Goal: Information Seeking & Learning: Learn about a topic

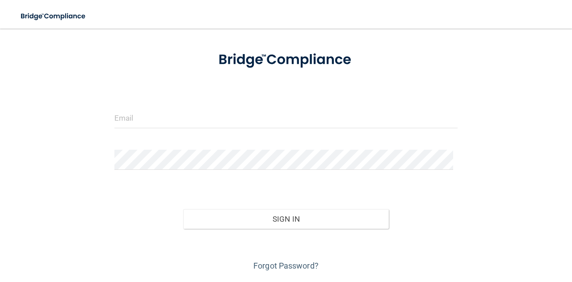
scroll to position [41, 0]
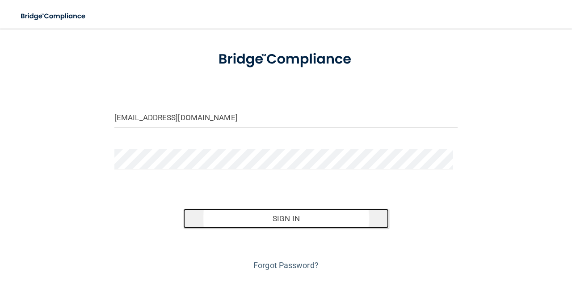
click at [246, 219] on button "Sign In" at bounding box center [286, 219] width 206 height 20
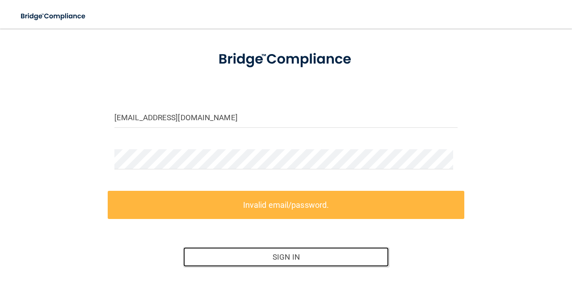
scroll to position [34, 0]
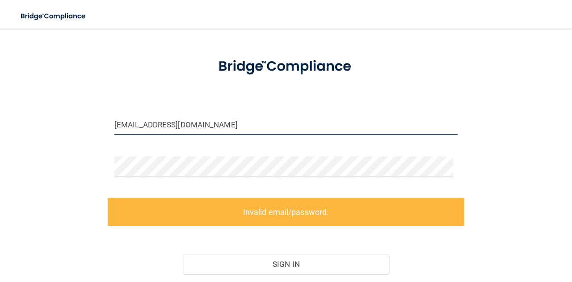
click at [189, 125] on input "[EMAIL_ADDRESS][DOMAIN_NAME]" at bounding box center [285, 125] width 343 height 20
click at [197, 126] on input "[EMAIL_ADDRESS][DOMAIN_NAME]" at bounding box center [285, 125] width 343 height 20
click at [208, 125] on input "[EMAIL_ADDRESS][DOMAIN_NAME]" at bounding box center [285, 125] width 343 height 20
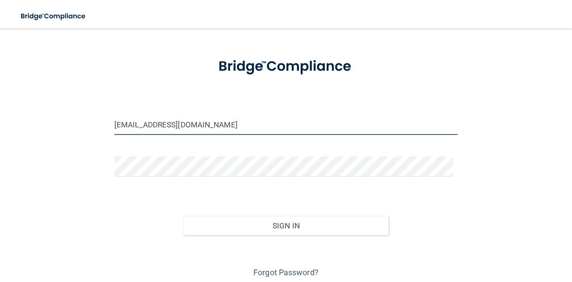
click at [183, 216] on button "Sign In" at bounding box center [286, 226] width 206 height 20
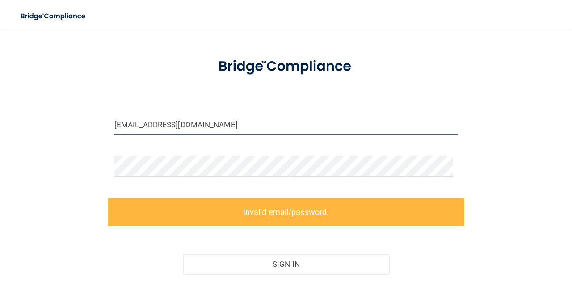
click at [129, 124] on input "[EMAIL_ADDRESS][DOMAIN_NAME]" at bounding box center [285, 125] width 343 height 20
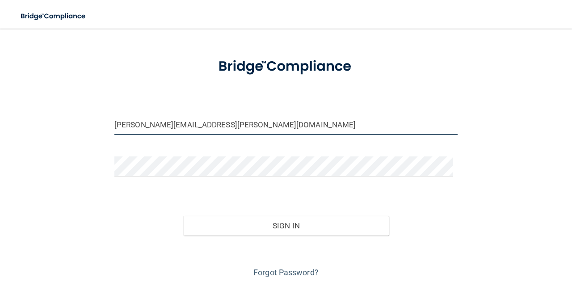
type input "[PERSON_NAME][EMAIL_ADDRESS][PERSON_NAME][DOMAIN_NAME]"
click at [183, 216] on button "Sign In" at bounding box center [286, 226] width 206 height 20
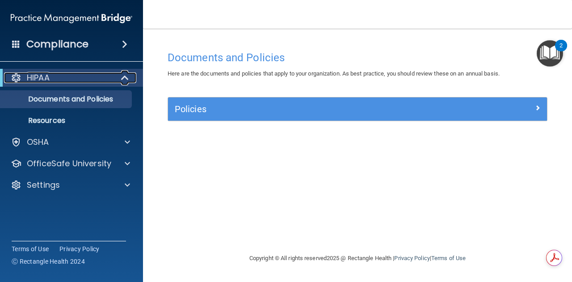
click at [84, 81] on div "HIPAA" at bounding box center [59, 77] width 110 height 11
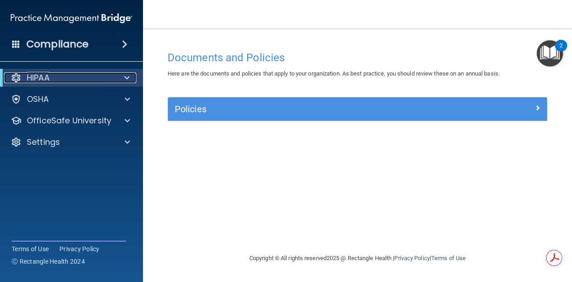
click at [90, 82] on div "HIPAA" at bounding box center [59, 77] width 110 height 11
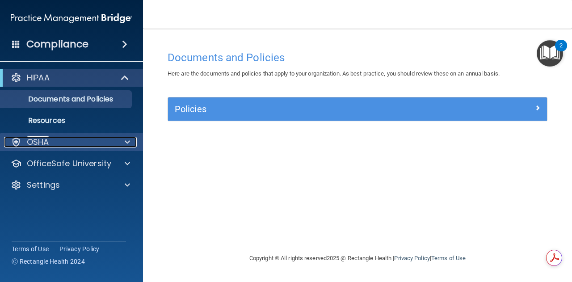
click at [80, 142] on div "OSHA" at bounding box center [59, 142] width 111 height 11
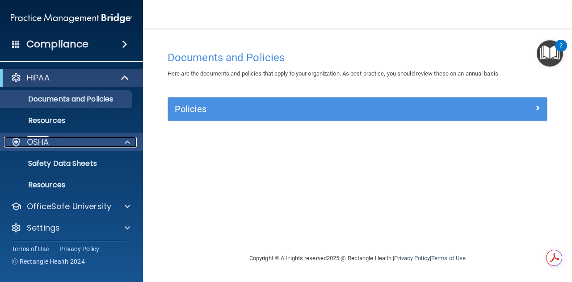
scroll to position [3, 0]
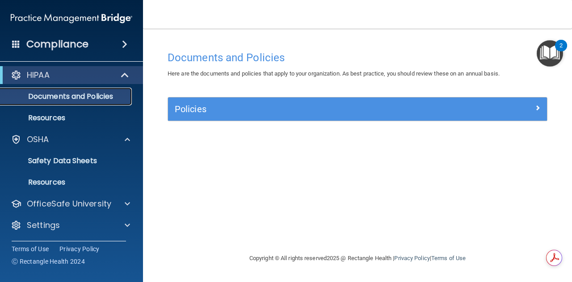
click at [89, 97] on p "Documents and Policies" at bounding box center [67, 96] width 122 height 9
click at [91, 97] on p "Documents and Policies" at bounding box center [67, 96] width 122 height 9
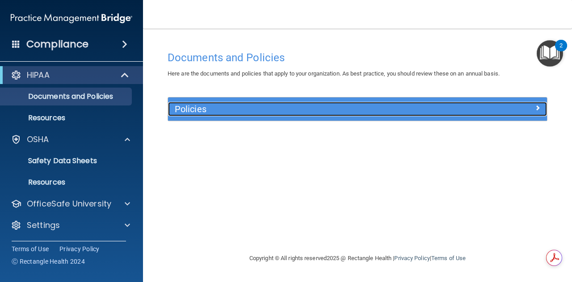
click at [214, 112] on h5 "Policies" at bounding box center [310, 109] width 271 height 10
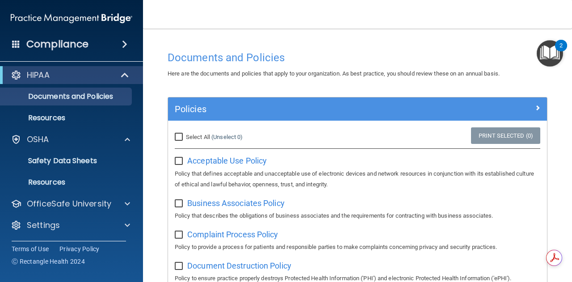
click at [261, 59] on h4 "Documents and Policies" at bounding box center [357, 58] width 380 height 12
click at [256, 54] on h4 "Documents and Policies" at bounding box center [357, 58] width 380 height 12
click at [213, 64] on div "Documents and Policies" at bounding box center [357, 57] width 393 height 22
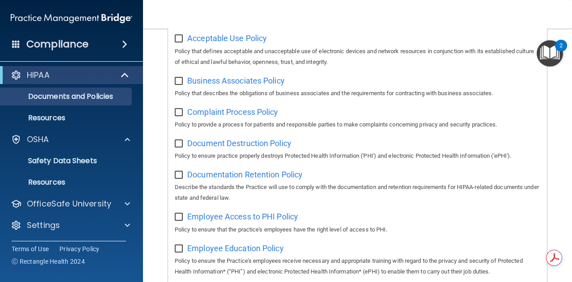
scroll to position [0, 0]
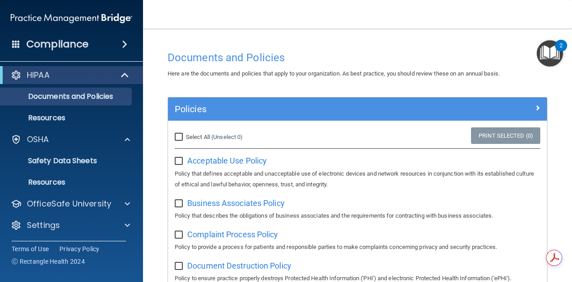
click at [179, 161] on input "checkbox" at bounding box center [180, 161] width 10 height 7
checkbox input "true"
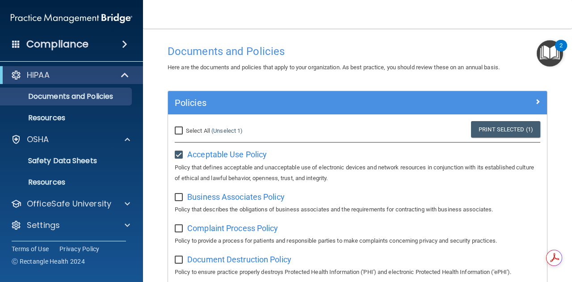
click at [179, 132] on input "Select All (Unselect 1) Unselect All" at bounding box center [180, 130] width 10 height 7
checkbox input "true"
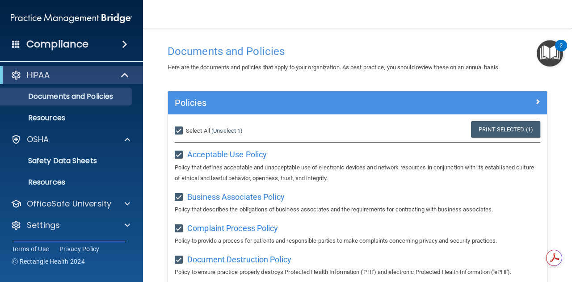
checkbox input "true"
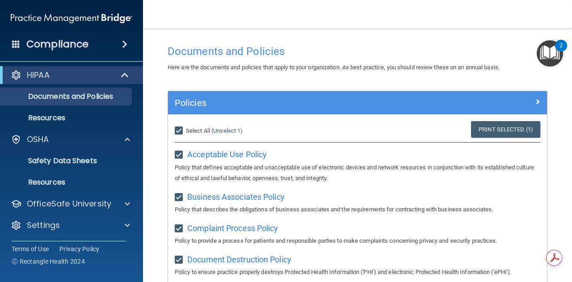
checkbox input "true"
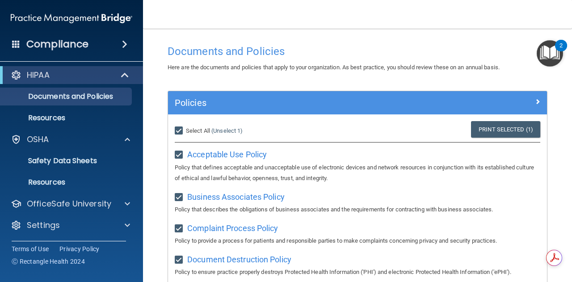
checkbox input "true"
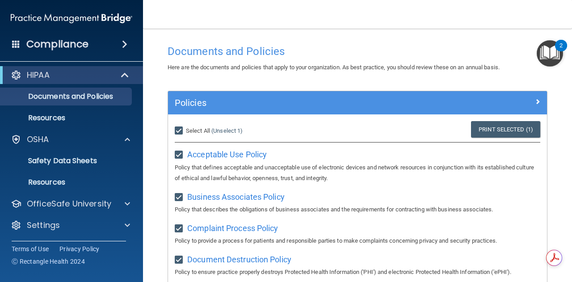
checkbox input "true"
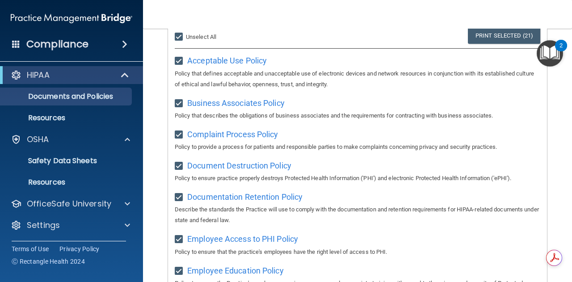
scroll to position [0, 0]
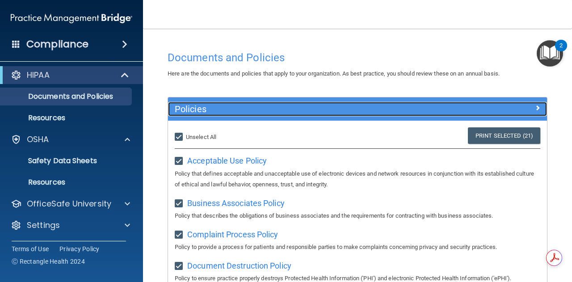
click at [264, 105] on h5 "Policies" at bounding box center [310, 109] width 271 height 10
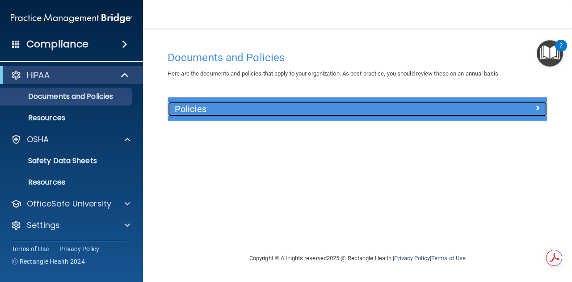
click at [264, 105] on h5 "Policies" at bounding box center [310, 109] width 271 height 10
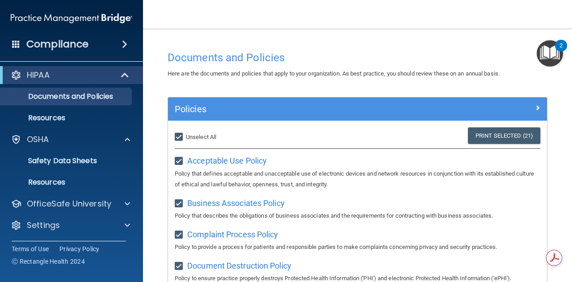
click at [232, 67] on div "Documents and Policies" at bounding box center [357, 57] width 393 height 22
click at [226, 61] on h4 "Documents and Policies" at bounding box center [357, 58] width 380 height 12
click at [70, 75] on div "HIPAA" at bounding box center [59, 75] width 110 height 11
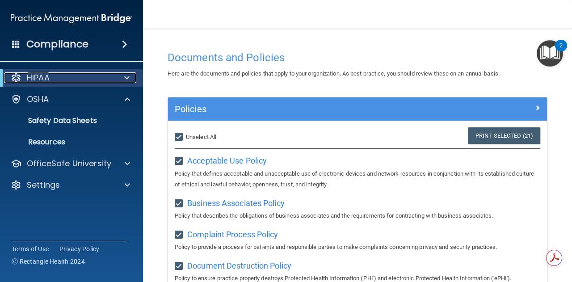
click at [75, 80] on div "HIPAA" at bounding box center [59, 77] width 110 height 11
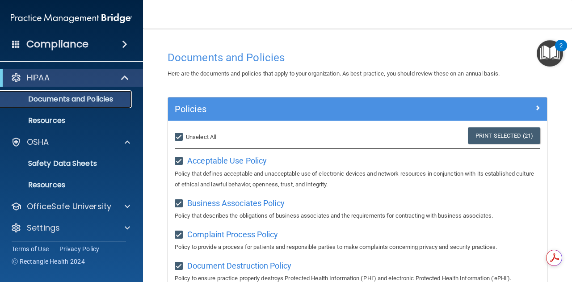
click at [56, 101] on p "Documents and Policies" at bounding box center [67, 99] width 122 height 9
click at [60, 121] on p "Resources" at bounding box center [67, 120] width 122 height 9
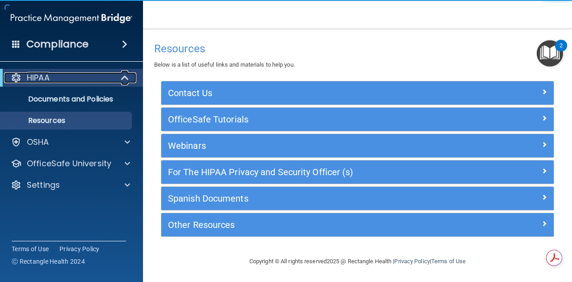
click at [71, 83] on div "HIPAA" at bounding box center [59, 77] width 110 height 11
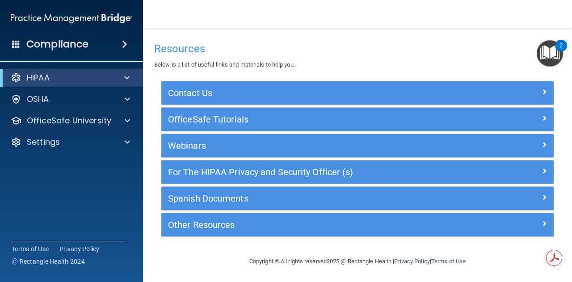
click at [115, 50] on div "Compliance" at bounding box center [71, 44] width 143 height 20
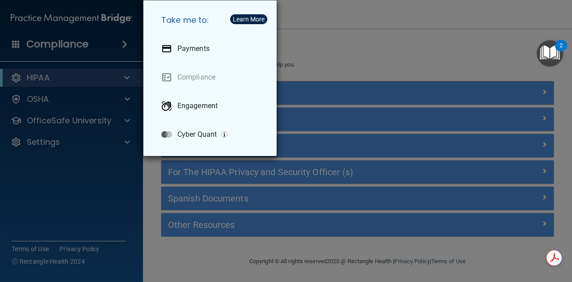
click at [122, 45] on div "Take me to: Payments Compliance Engagement Cyber Quant" at bounding box center [286, 141] width 572 height 282
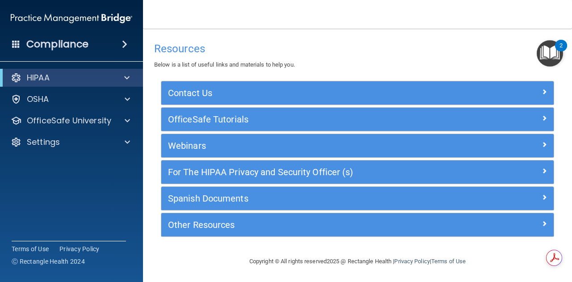
click at [127, 46] on span at bounding box center [124, 44] width 5 height 11
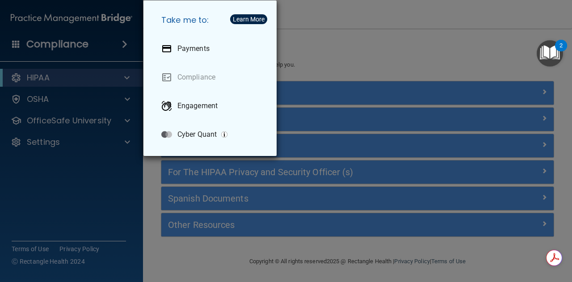
click at [81, 40] on div "Take me to: Payments Compliance Engagement Cyber Quant" at bounding box center [286, 141] width 572 height 282
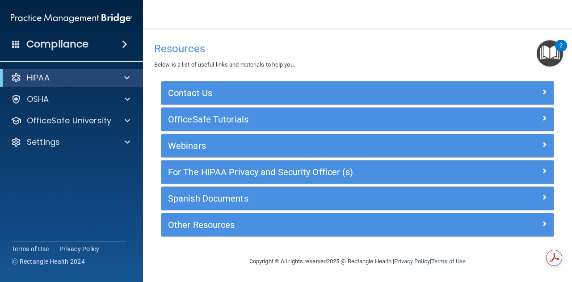
click at [60, 43] on h4 "Compliance" at bounding box center [57, 44] width 62 height 13
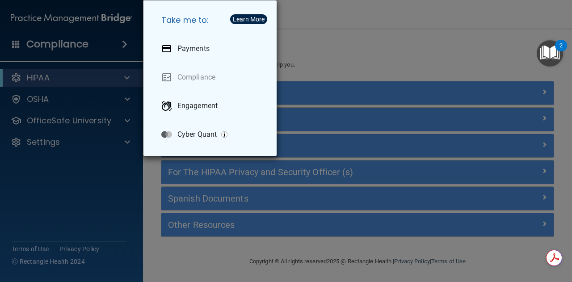
click at [30, 47] on div "Take me to: Payments Compliance Engagement Cyber Quant" at bounding box center [286, 141] width 572 height 282
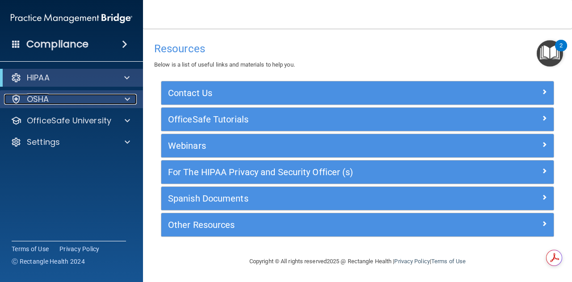
click at [46, 98] on p "OSHA" at bounding box center [38, 99] width 22 height 11
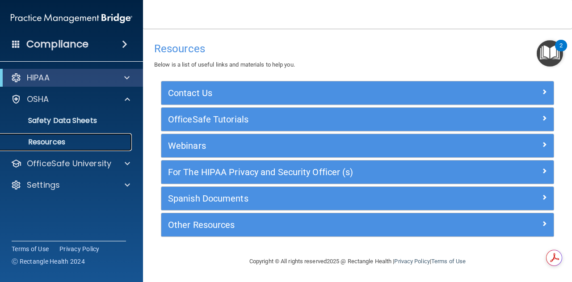
click at [83, 134] on link "Resources" at bounding box center [61, 142] width 141 height 18
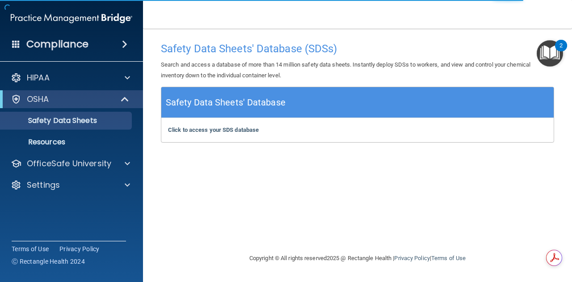
click at [210, 55] on div "Safety Data Sheets' Database (SDSs) Search and access a database of more than 1…" at bounding box center [357, 62] width 406 height 49
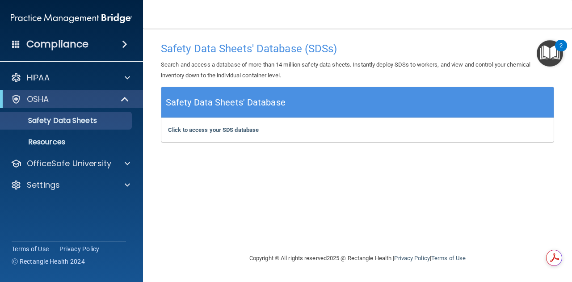
click at [49, 45] on h4 "Compliance" at bounding box center [57, 44] width 62 height 13
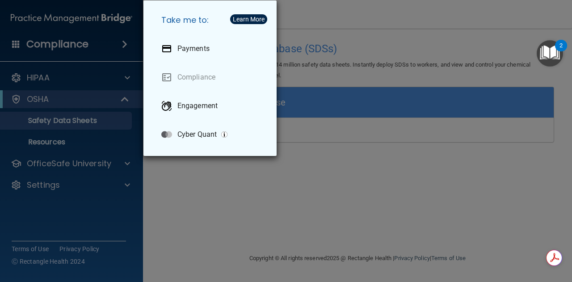
click at [49, 47] on div "Take me to: Payments Compliance Engagement Cyber Quant" at bounding box center [286, 141] width 572 height 282
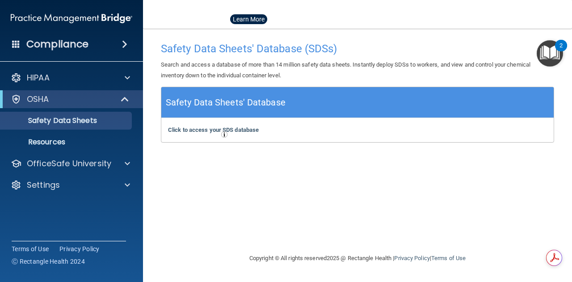
click at [64, 17] on img at bounding box center [71, 18] width 121 height 18
click at [544, 53] on img "Open Resource Center, 2 new notifications" at bounding box center [549, 53] width 26 height 26
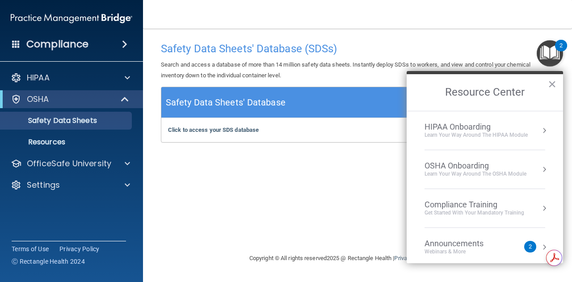
click at [482, 132] on div "Learn Your Way around the HIPAA module" at bounding box center [475, 135] width 103 height 8
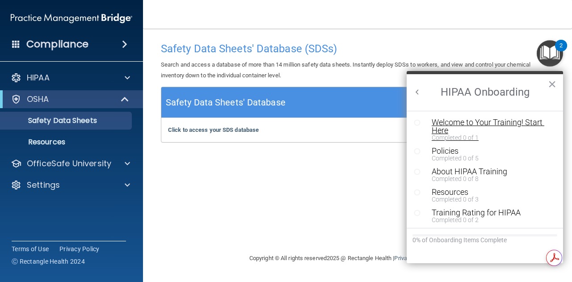
scroll to position [1, 0]
click at [446, 127] on div "Welcome to Your Training! Start Here" at bounding box center [487, 125] width 113 height 16
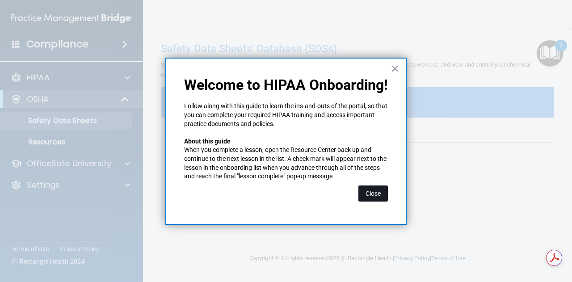
click at [377, 193] on button "Close" at bounding box center [372, 193] width 29 height 16
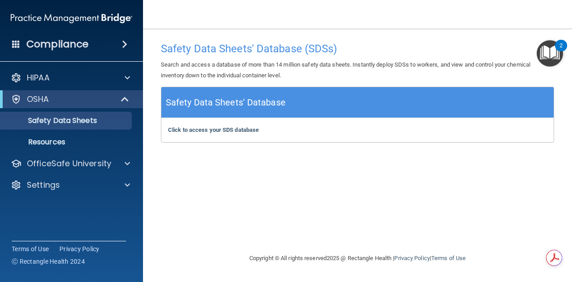
click at [552, 51] on img "Open Resource Center, 2 new notifications" at bounding box center [549, 53] width 26 height 26
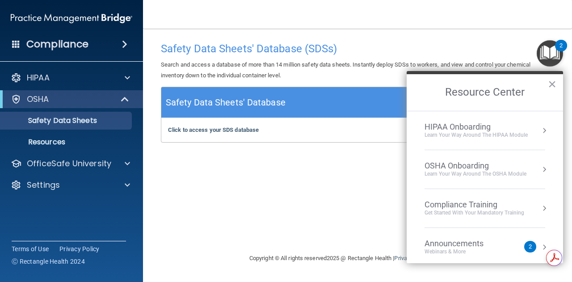
click at [482, 130] on div "HIPAA Onboarding" at bounding box center [475, 127] width 103 height 10
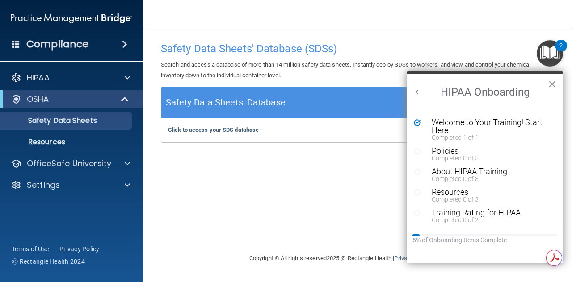
scroll to position [0, 0]
click at [441, 125] on div "Welcome to Your Training! Start Here" at bounding box center [487, 126] width 113 height 16
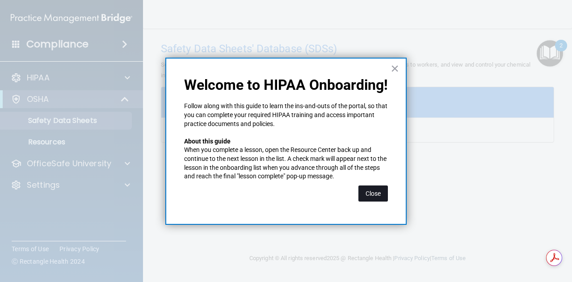
click at [376, 198] on button "Close" at bounding box center [372, 193] width 29 height 16
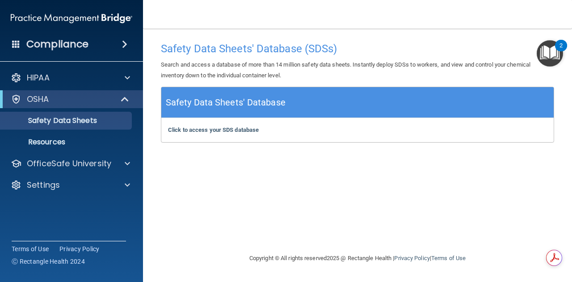
click at [555, 56] on img "Open Resource Center, 2 new notifications" at bounding box center [549, 53] width 26 height 26
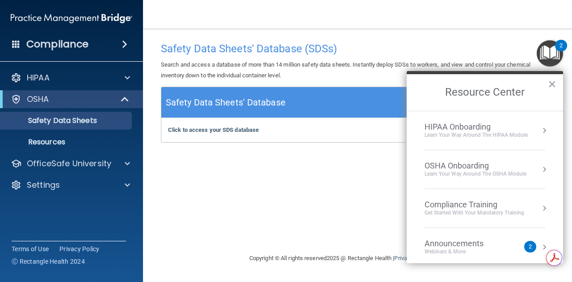
click at [489, 123] on div "HIPAA Onboarding" at bounding box center [475, 127] width 103 height 10
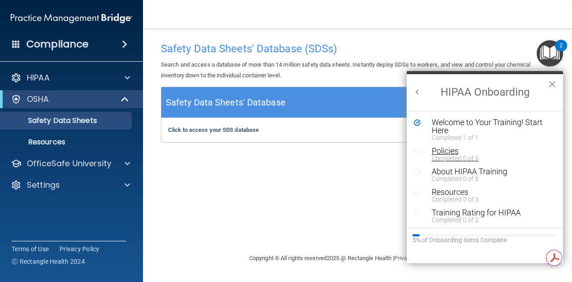
click at [452, 151] on div "Policies" at bounding box center [487, 151] width 113 height 8
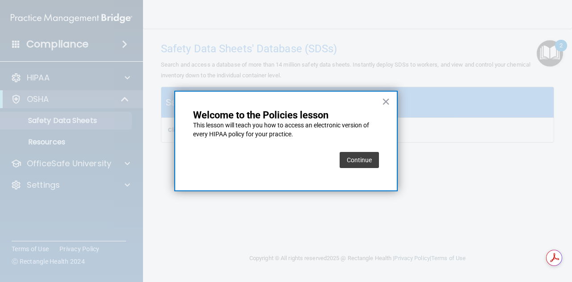
click at [362, 160] on button "Continue" at bounding box center [358, 160] width 39 height 16
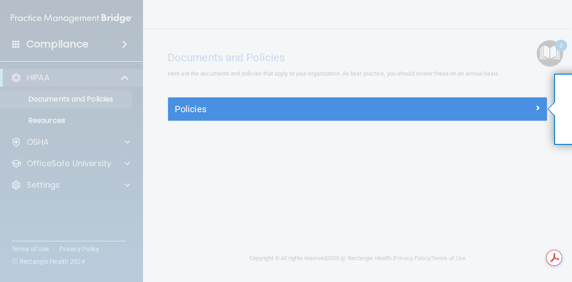
click at [252, 117] on div "Policies" at bounding box center [357, 108] width 379 height 23
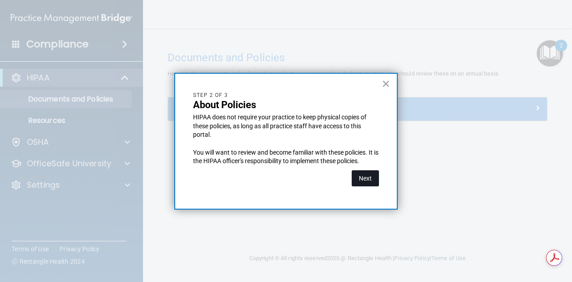
click at [364, 177] on button "Next" at bounding box center [364, 178] width 27 height 16
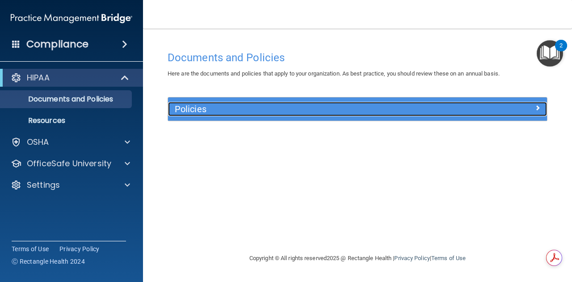
click at [324, 112] on h5 "Policies" at bounding box center [310, 109] width 271 height 10
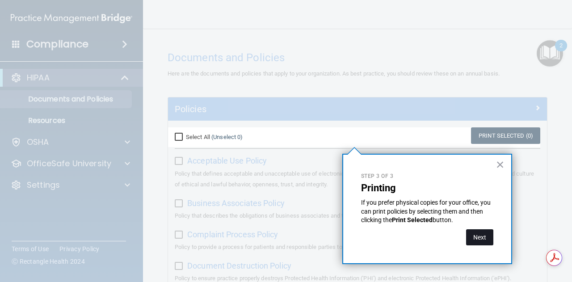
click at [473, 234] on button "Next" at bounding box center [479, 237] width 27 height 16
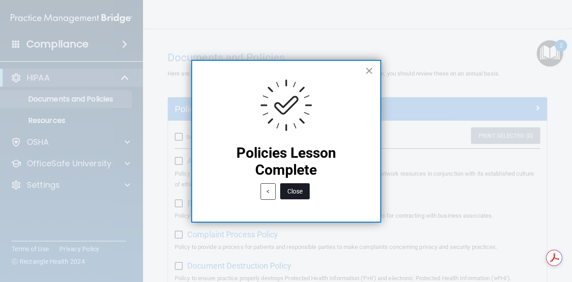
click at [293, 189] on button "Close" at bounding box center [294, 191] width 29 height 16
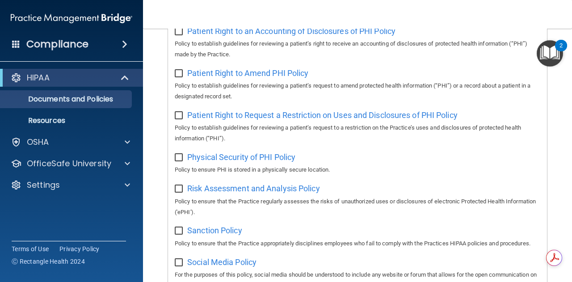
scroll to position [735, 0]
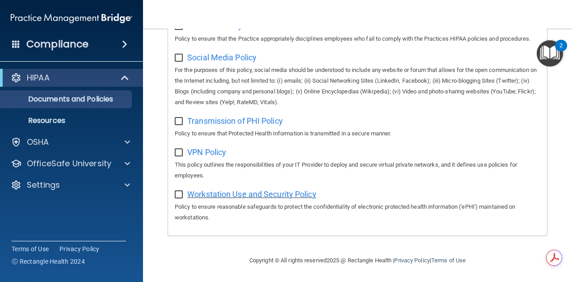
click at [226, 195] on span "Workstation Use and Security Policy" at bounding box center [251, 193] width 129 height 9
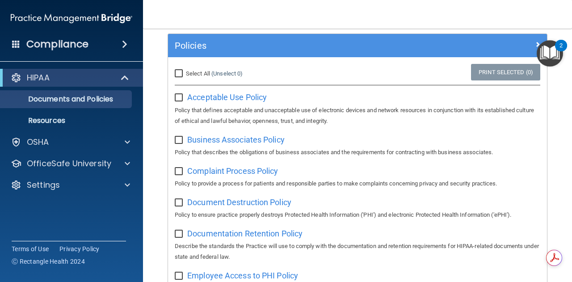
scroll to position [0, 0]
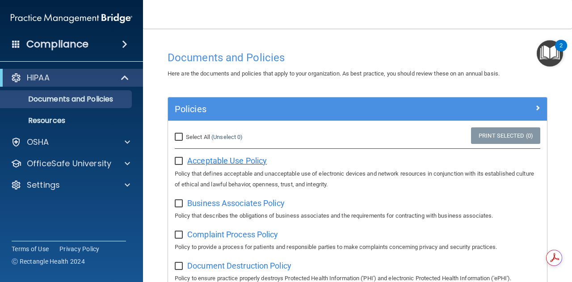
click at [222, 159] on span "Acceptable Use Policy" at bounding box center [226, 160] width 79 height 9
click at [183, 142] on label "Select All (Unselect 0) Unselect All" at bounding box center [209, 137] width 68 height 11
click at [183, 141] on input "Select All (Unselect 0) Unselect All" at bounding box center [180, 137] width 10 height 7
checkbox input "true"
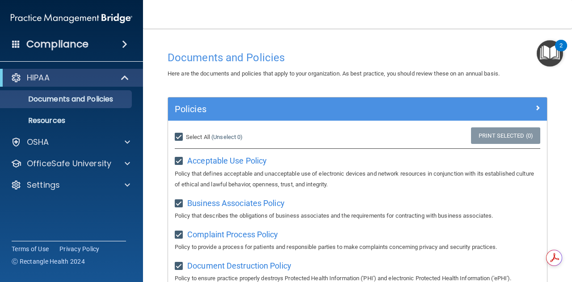
checkbox input "true"
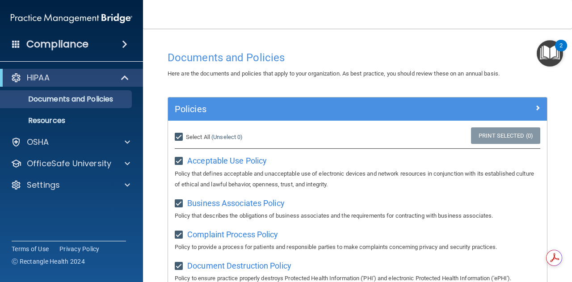
checkbox input "true"
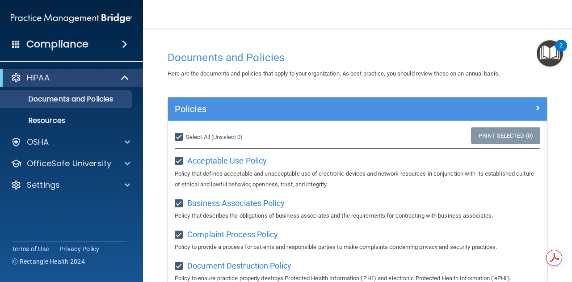
checkbox input "true"
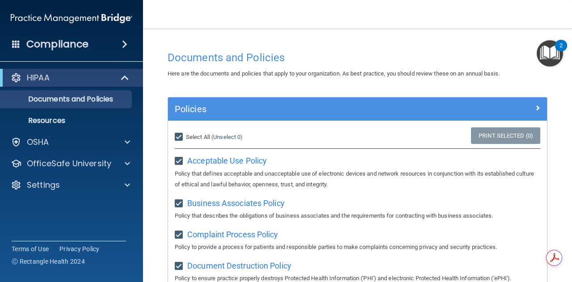
checkbox input "true"
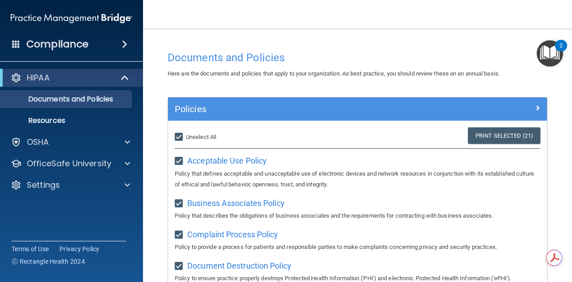
click at [248, 67] on div "Documents and Policies" at bounding box center [357, 57] width 393 height 22
click at [243, 54] on h4 "Documents and Policies" at bounding box center [357, 58] width 380 height 12
click at [540, 56] on img "Open Resource Center, 2 new notifications" at bounding box center [549, 53] width 26 height 26
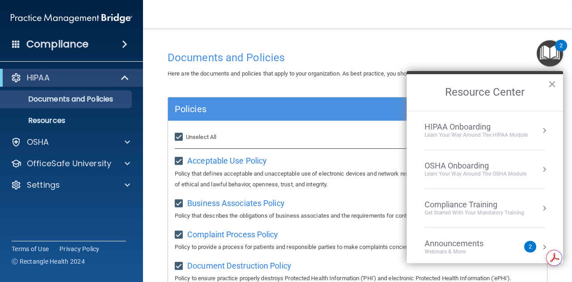
click at [476, 142] on li "HIPAA Onboarding Learn Your Way around the HIPAA module" at bounding box center [484, 130] width 121 height 39
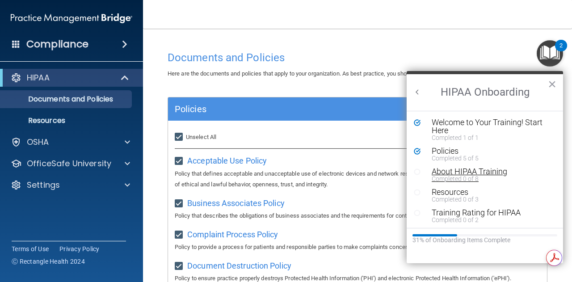
scroll to position [1, 0]
click at [447, 175] on div "Completed 0 of 8" at bounding box center [487, 178] width 113 height 6
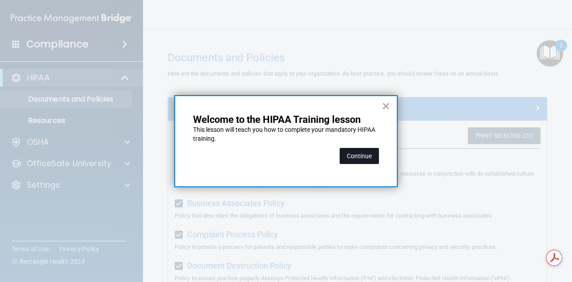
click at [370, 157] on button "Continue" at bounding box center [358, 156] width 39 height 16
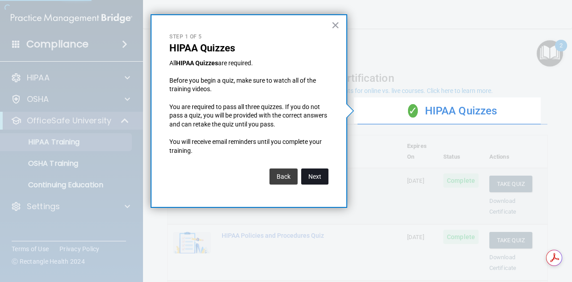
click at [314, 172] on button "Next" at bounding box center [314, 176] width 27 height 16
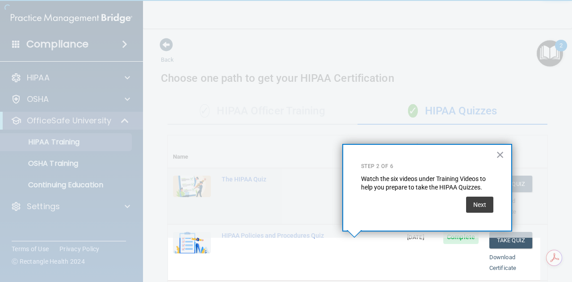
scroll to position [197, 0]
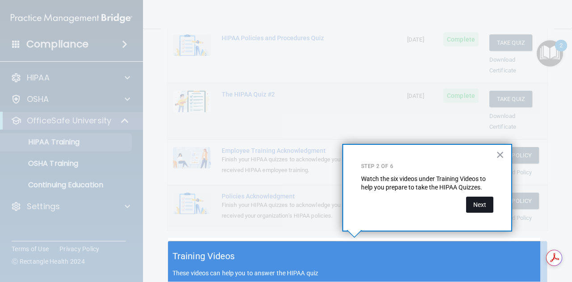
click at [481, 204] on button "Next" at bounding box center [479, 205] width 27 height 16
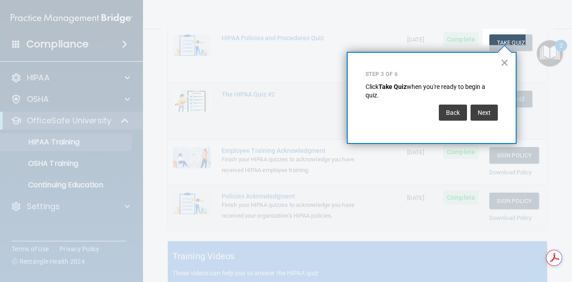
scroll to position [136, 0]
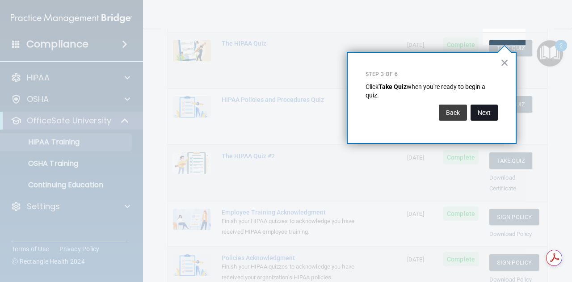
click at [481, 116] on button "Next" at bounding box center [483, 113] width 27 height 16
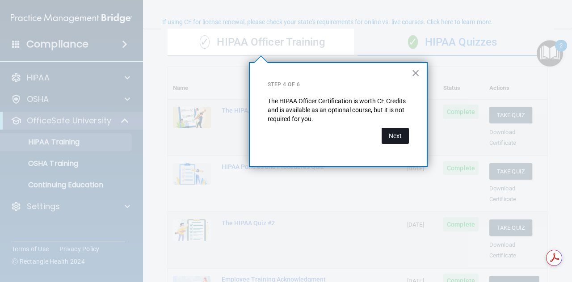
click at [393, 138] on button "Next" at bounding box center [394, 136] width 27 height 16
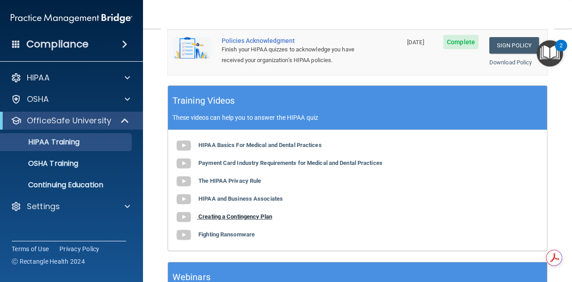
scroll to position [352, 0]
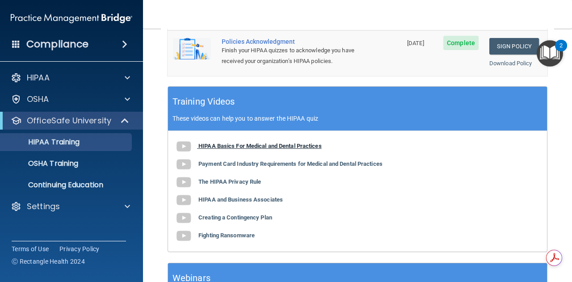
click at [204, 142] on b "HIPAA Basics For Medical and Dental Practices" at bounding box center [259, 145] width 123 height 7
